Goal: Navigation & Orientation: Find specific page/section

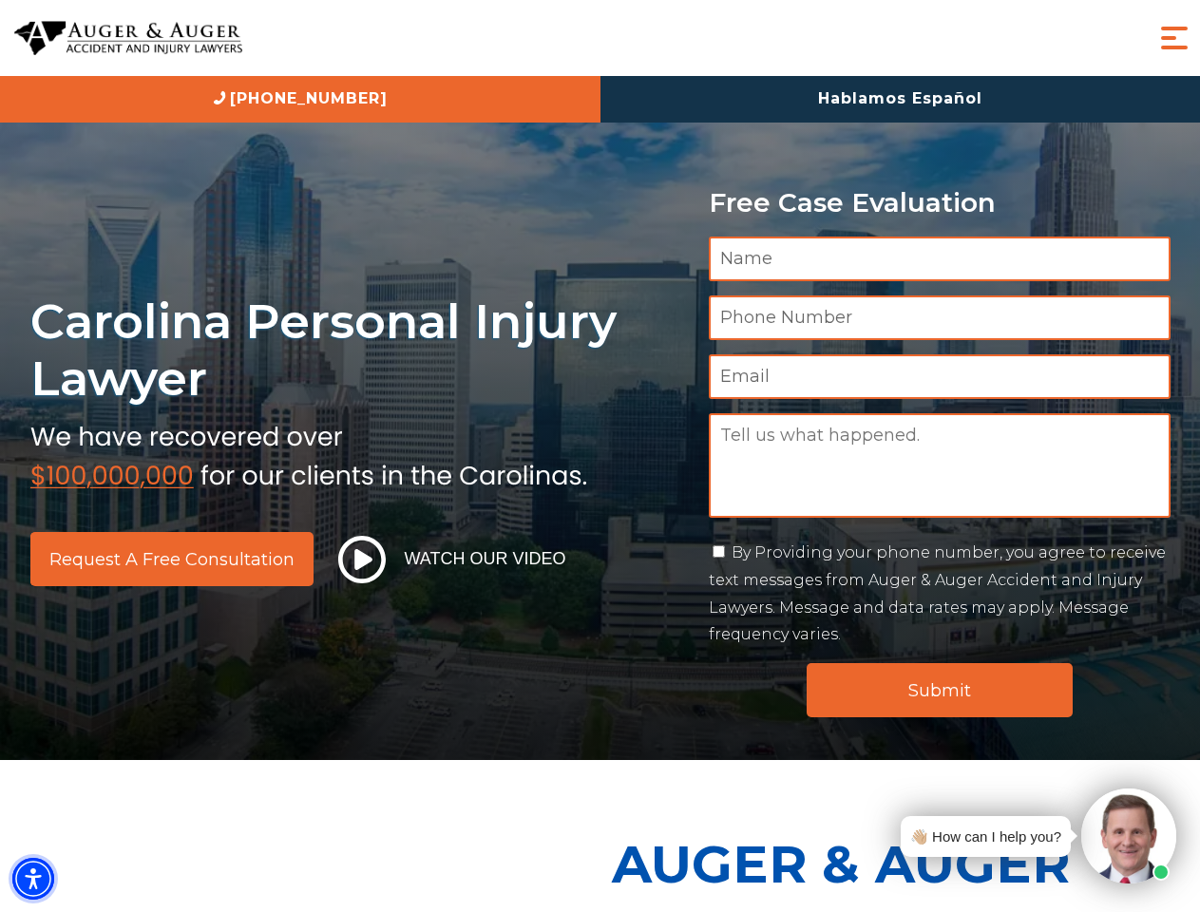
click at [33, 879] on img "Accessibility Menu" at bounding box center [33, 879] width 42 height 42
